Goal: Information Seeking & Learning: Understand process/instructions

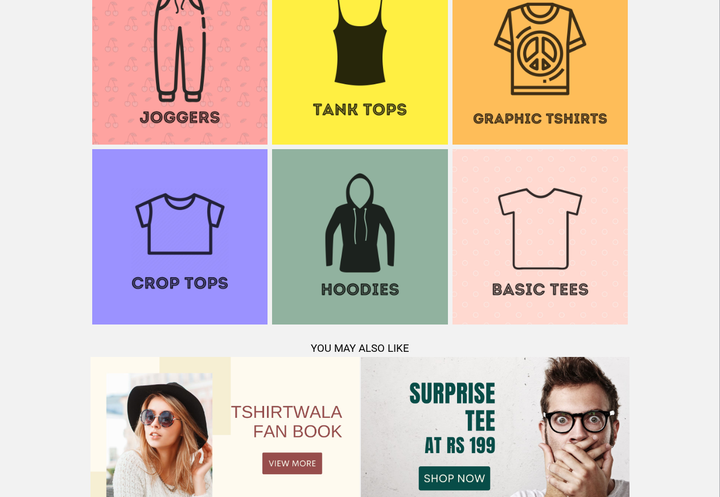
scroll to position [1099, 0]
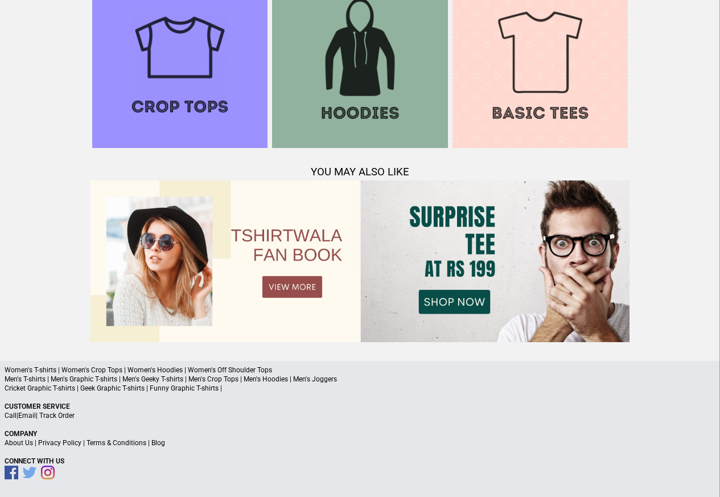
click at [114, 443] on link "Terms & Conditions" at bounding box center [117, 443] width 60 height 8
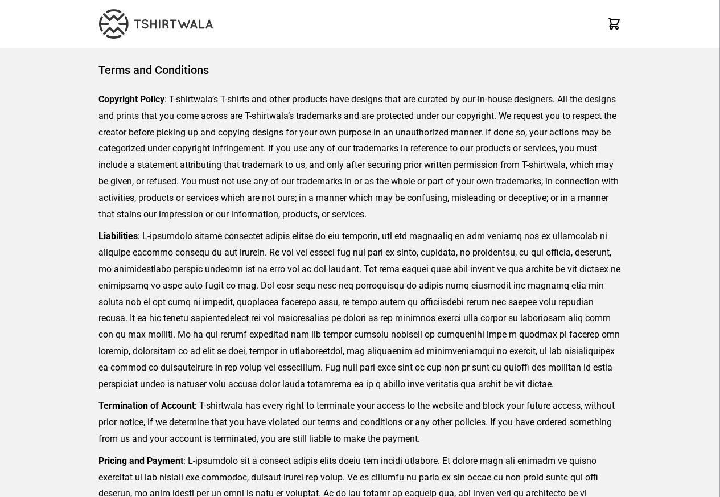
scroll to position [262, 0]
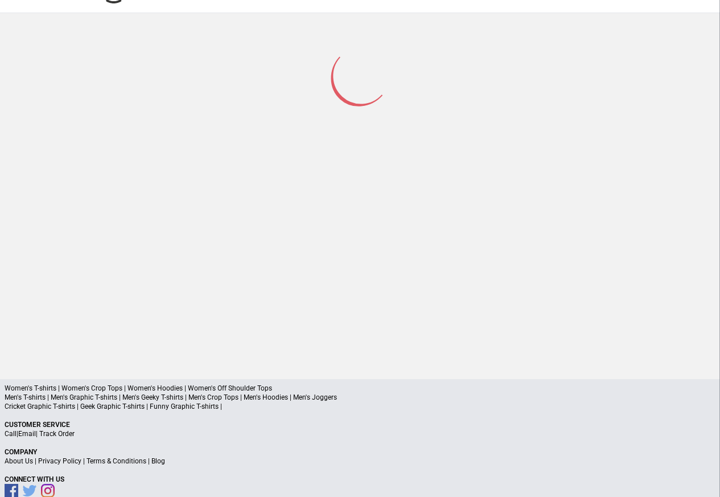
scroll to position [54, 0]
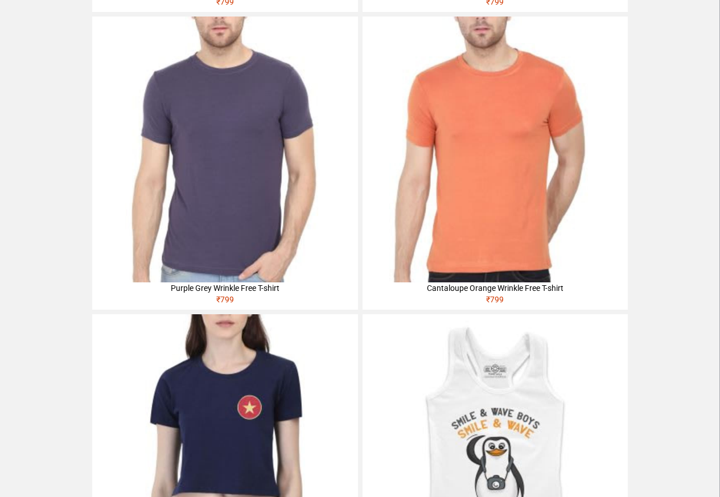
scroll to position [383, 0]
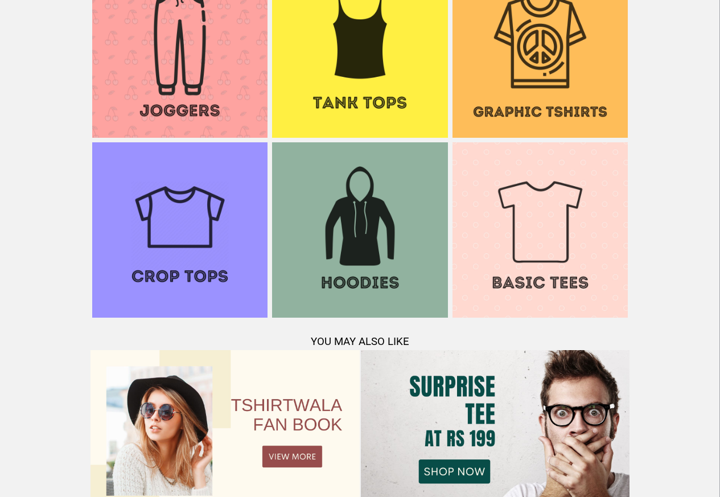
scroll to position [1099, 0]
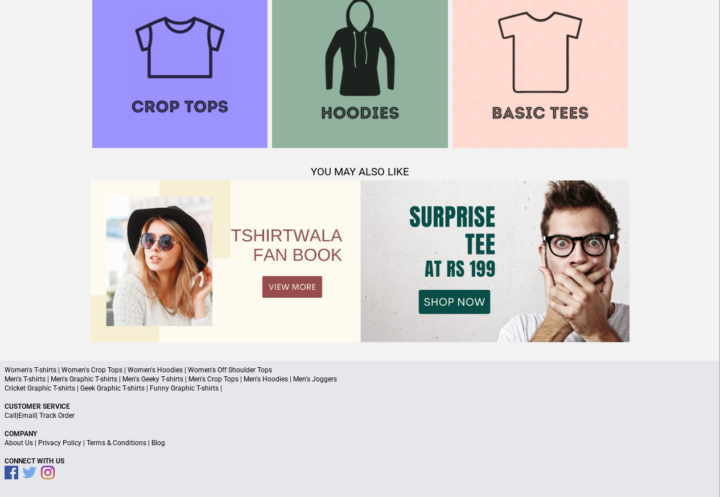
click at [117, 443] on link "Terms & Conditions" at bounding box center [117, 443] width 60 height 8
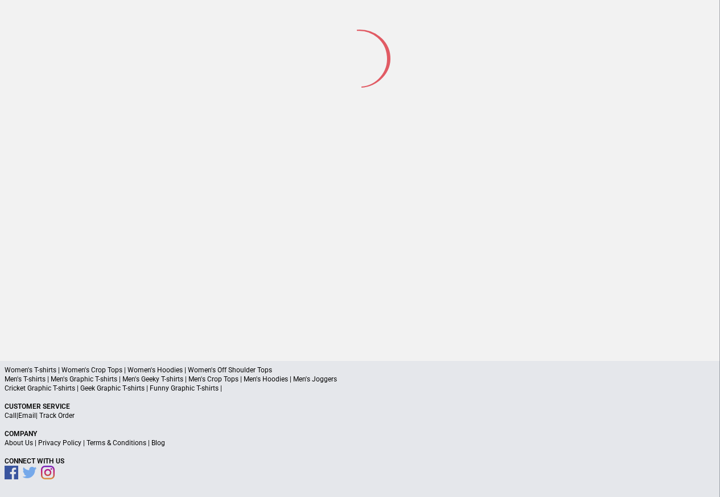
scroll to position [53, 0]
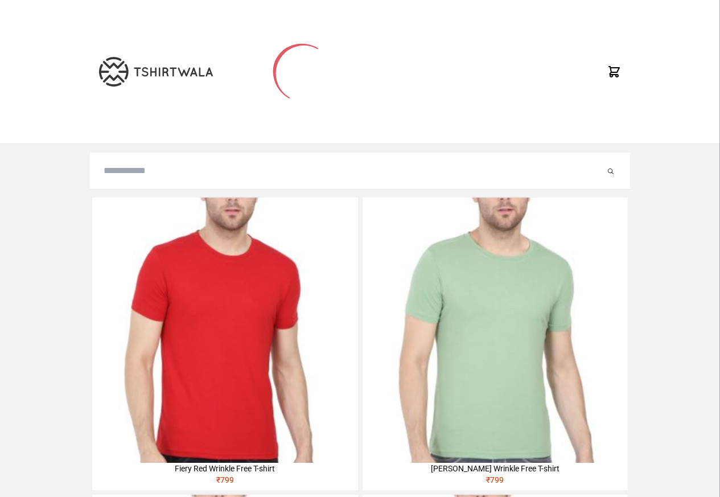
click at [129, 171] on input "search" at bounding box center [355, 171] width 502 height 14
paste input "********"
click at [594, 164] on button "submit" at bounding box center [599, 171] width 11 height 14
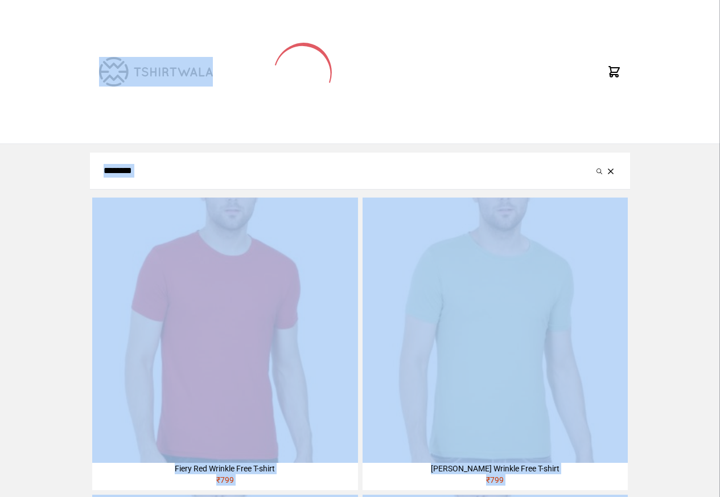
click at [129, 173] on input "********" at bounding box center [349, 171] width 490 height 14
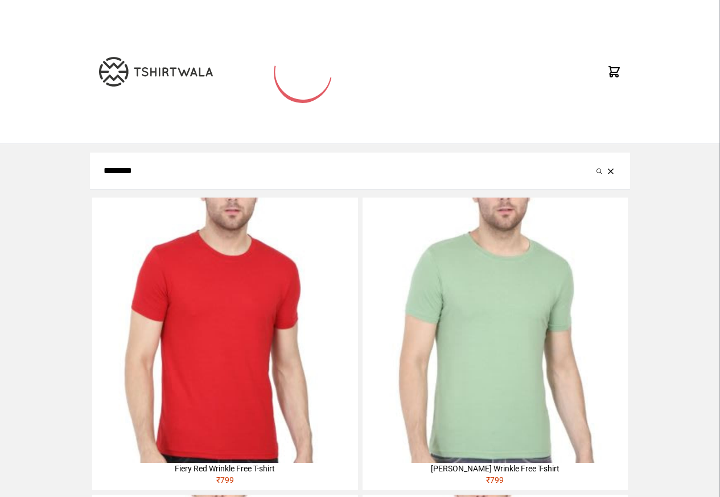
paste input "search"
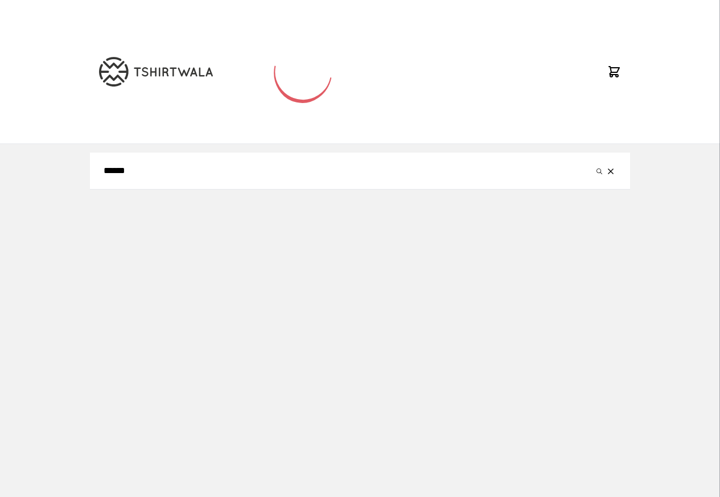
type input "******"
click at [594, 164] on button "submit" at bounding box center [599, 171] width 11 height 14
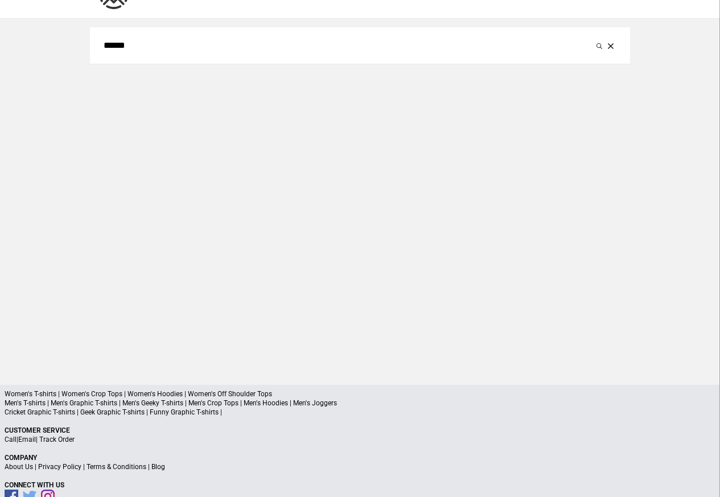
scroll to position [54, 0]
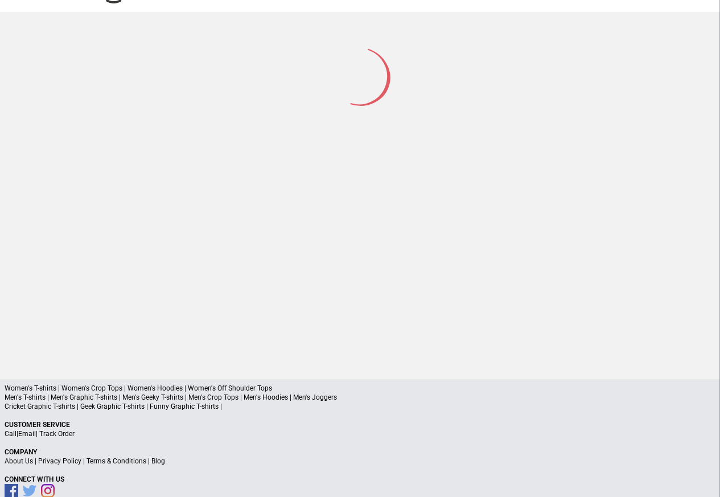
scroll to position [54, 0]
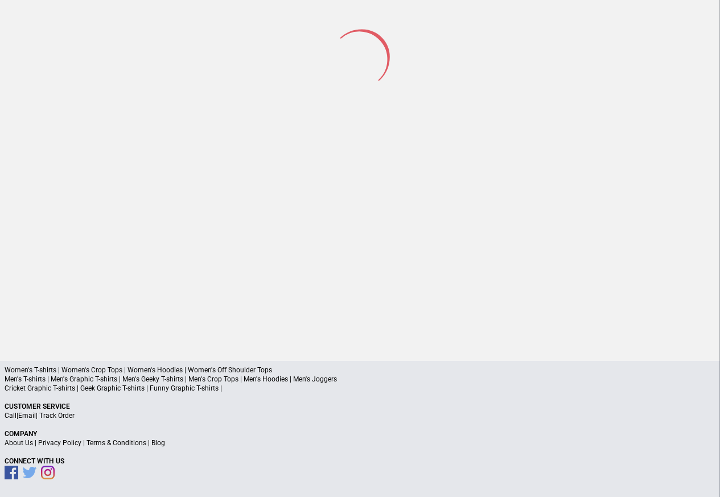
scroll to position [53, 0]
